Goal: Complete application form

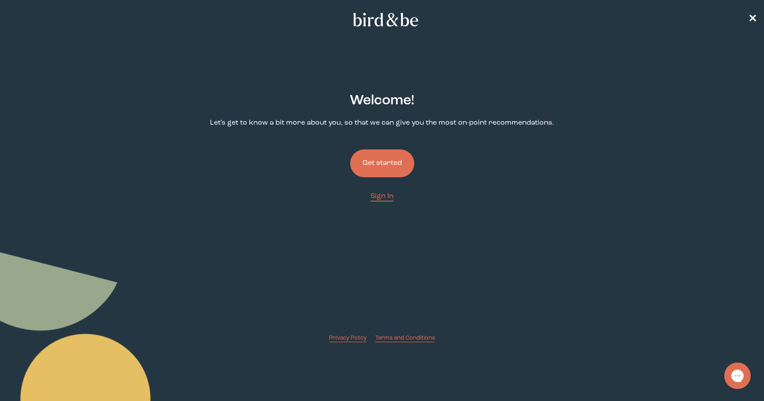
click at [365, 163] on button "Get started" at bounding box center [382, 163] width 64 height 28
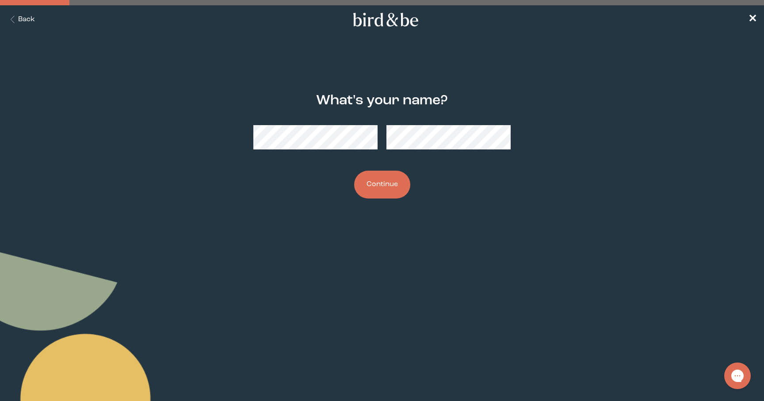
click at [385, 186] on button "Continue" at bounding box center [382, 185] width 56 height 28
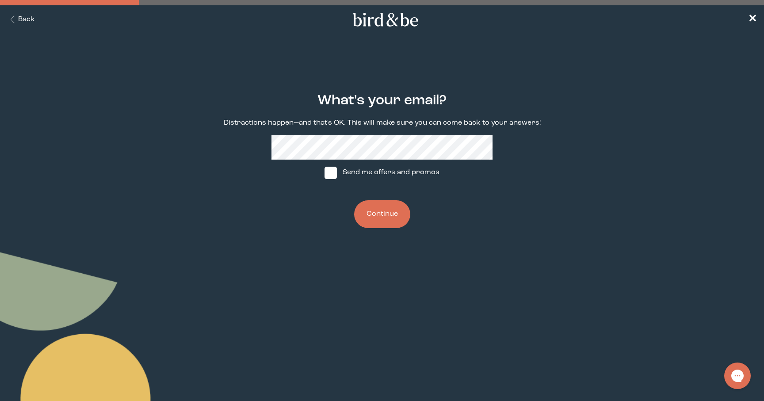
click at [374, 215] on button "Continue" at bounding box center [382, 214] width 56 height 28
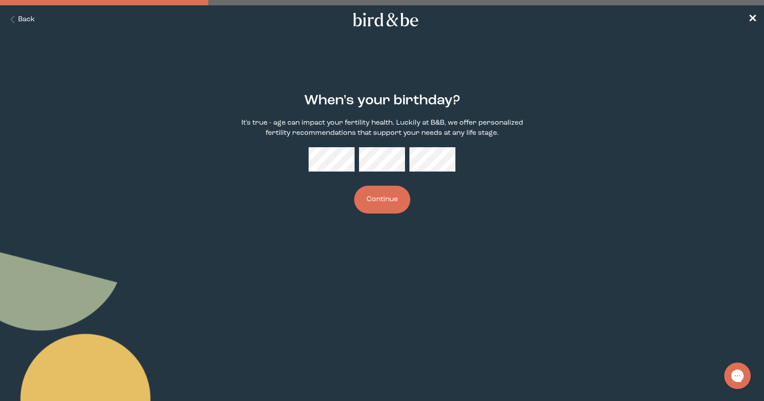
click at [354, 186] on button "Continue" at bounding box center [382, 200] width 56 height 28
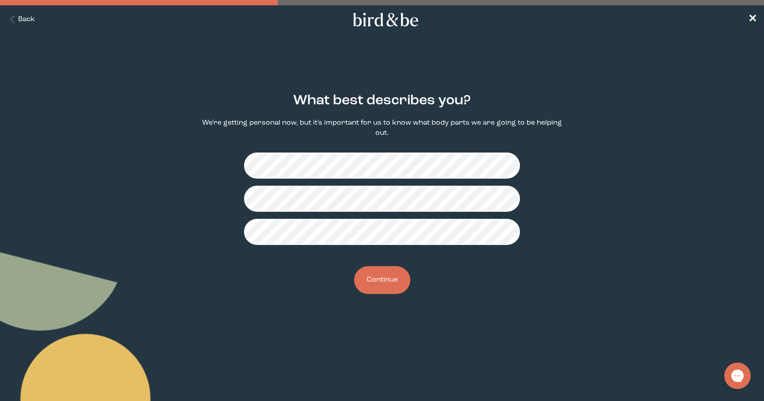
click at [371, 286] on button "Continue" at bounding box center [382, 280] width 56 height 28
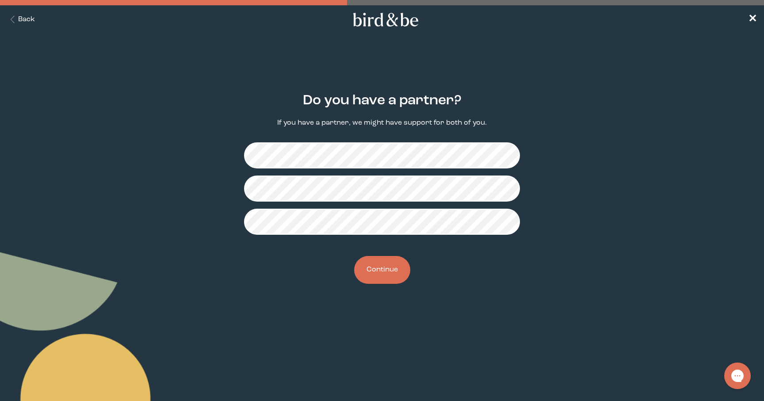
click at [375, 275] on button "Continue" at bounding box center [382, 270] width 56 height 28
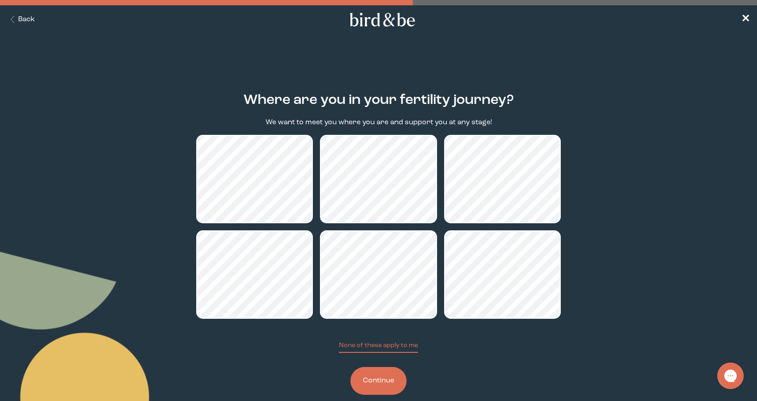
scroll to position [15, 0]
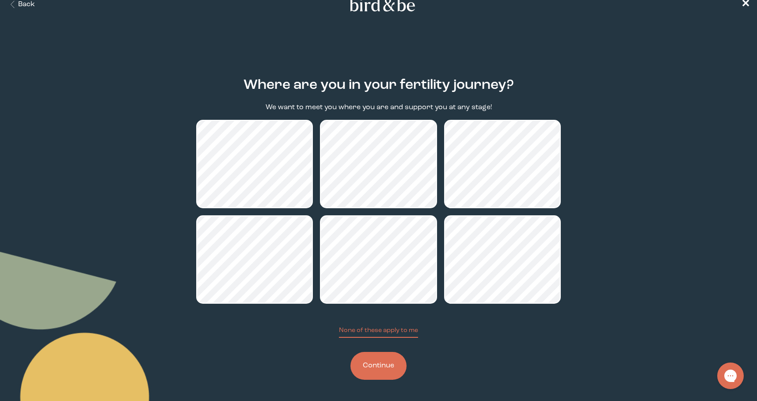
click at [377, 360] on button "Continue" at bounding box center [378, 366] width 56 height 28
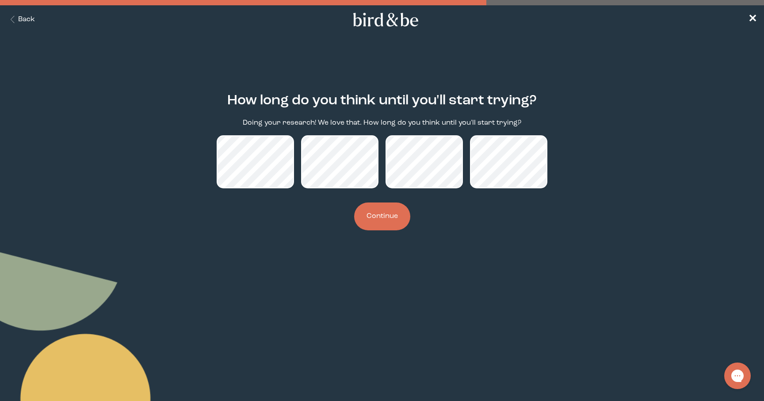
click at [378, 217] on button "Continue" at bounding box center [382, 216] width 56 height 28
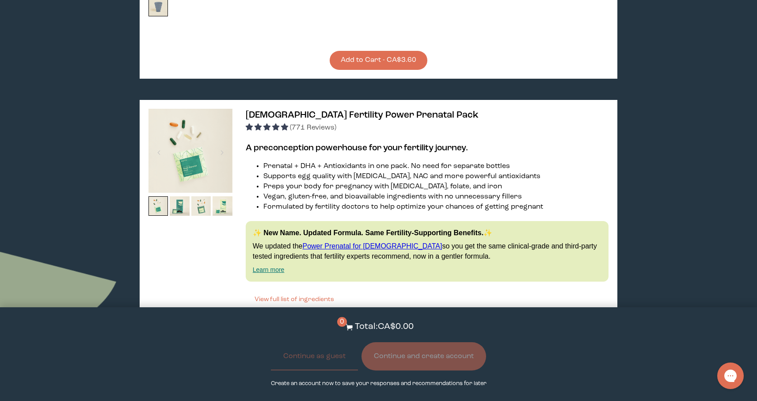
scroll to position [884, 0]
click at [357, 243] on link "Power Prenatal for [DEMOGRAPHIC_DATA]" at bounding box center [372, 246] width 140 height 8
